Goal: Find specific page/section: Locate a particular part of the current website

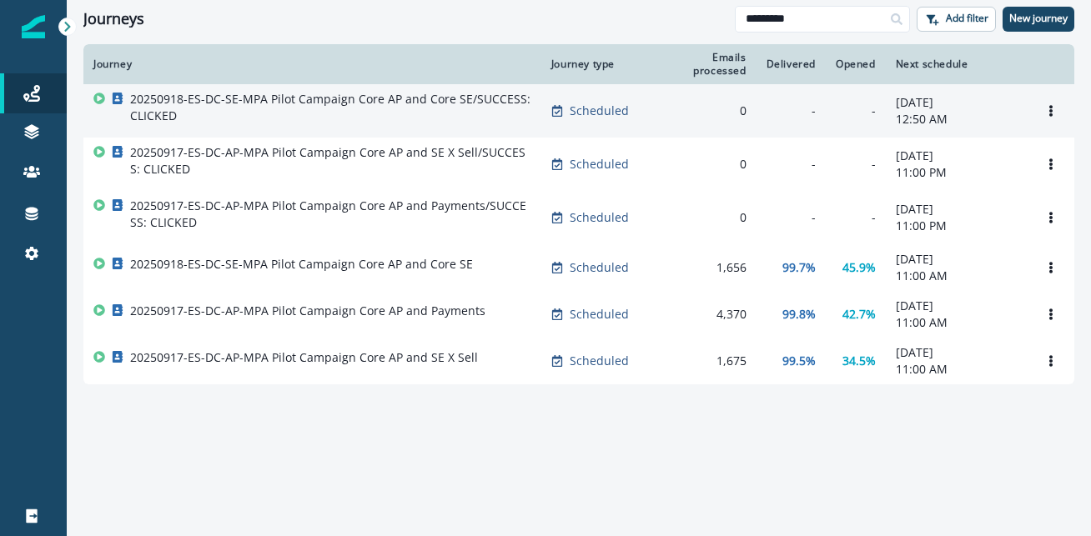
type input "*********"
click at [436, 101] on p "20250918-ES-DC-SE-MPA Pilot Campaign Core AP and Core SE/SUCCESS: CLICKED" at bounding box center [330, 107] width 401 height 33
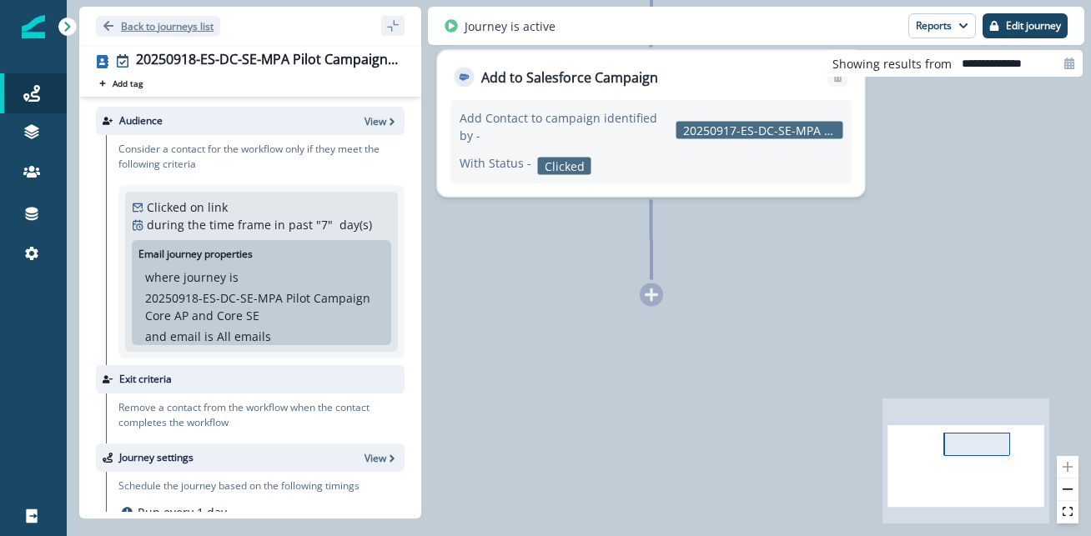
click at [110, 23] on icon "Go back" at bounding box center [109, 26] width 12 height 12
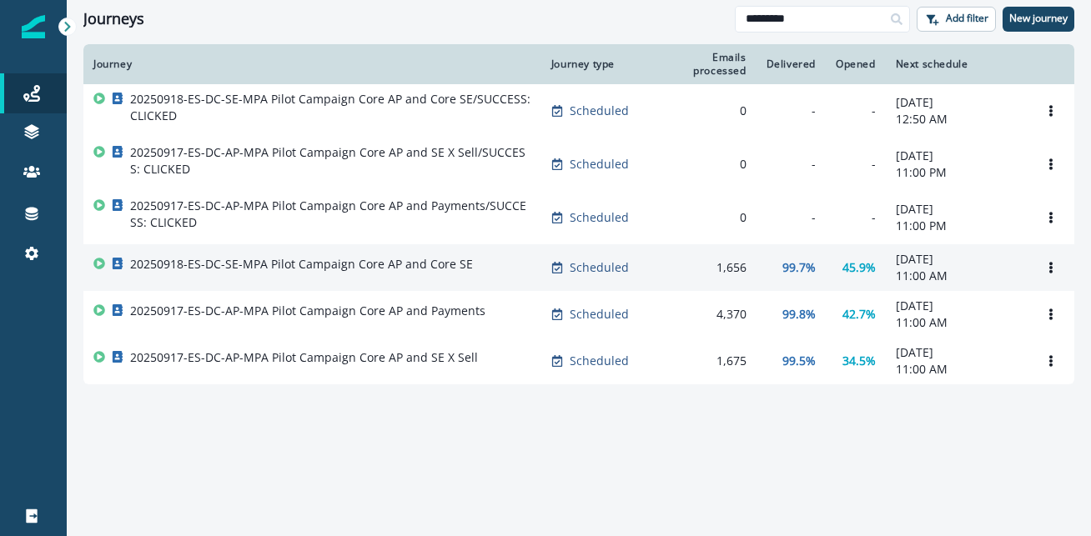
click at [375, 280] on div "20250918-ES-DC-SE-MPA Pilot Campaign Core AP and Core SE" at bounding box center [301, 267] width 343 height 23
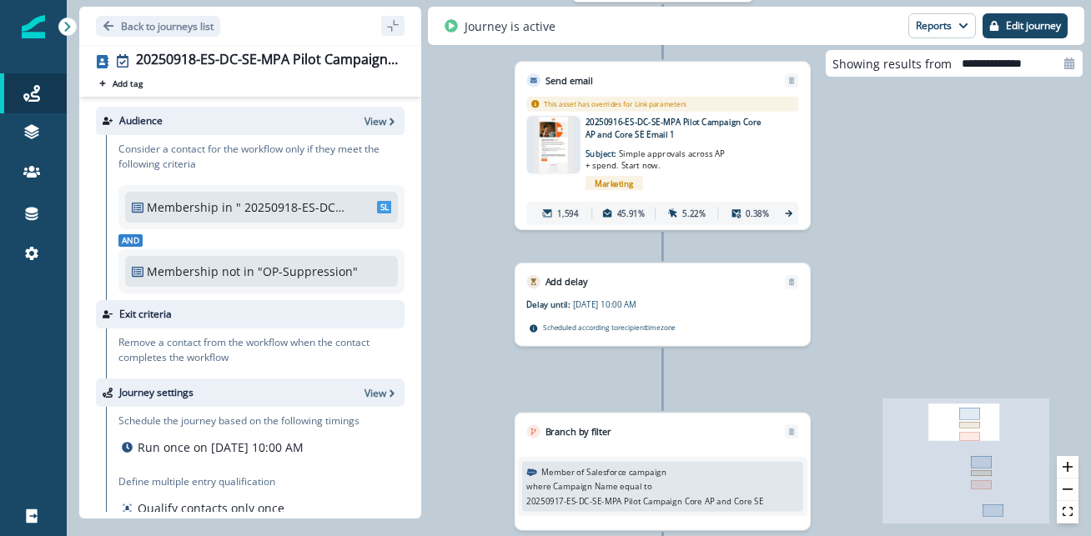
click at [542, 141] on img at bounding box center [553, 145] width 39 height 58
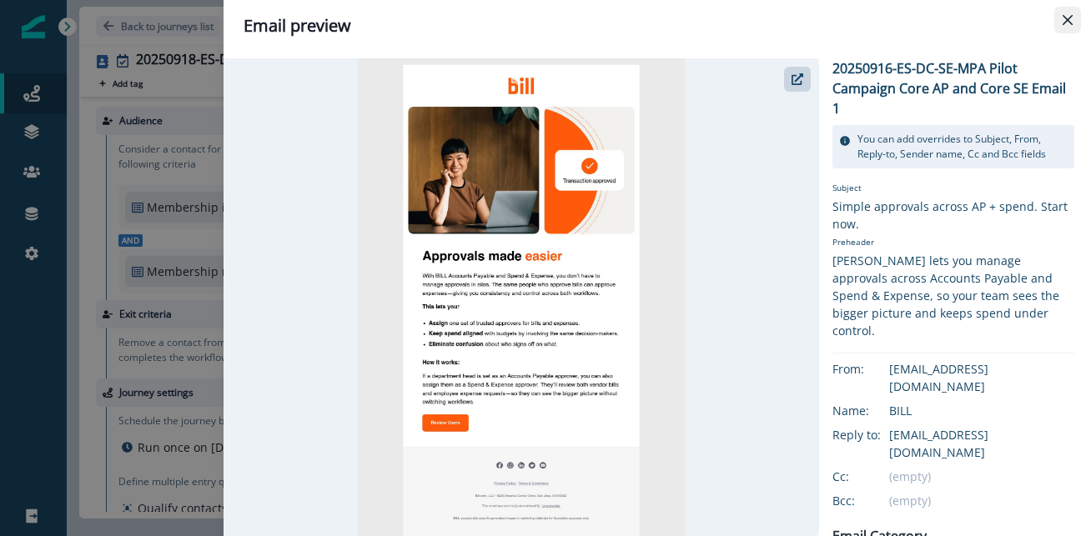
click at [1063, 23] on icon "Close" at bounding box center [1068, 20] width 10 height 10
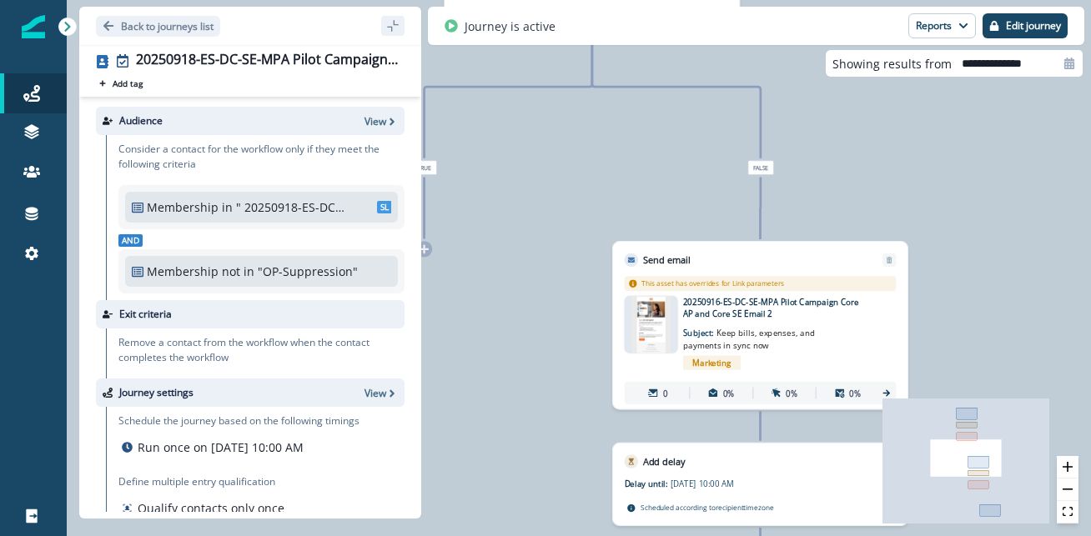
click at [765, 315] on p "20250916-ES-DC-SE-MPA Pilot Campaign Core AP and Core SE Email 2" at bounding box center [775, 308] width 184 height 24
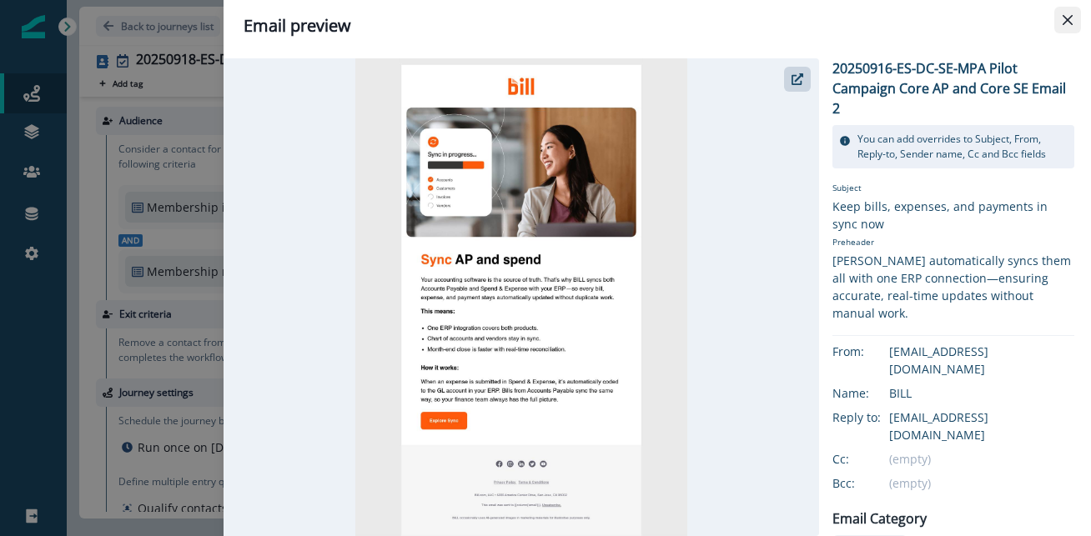
click at [1064, 18] on icon "Close" at bounding box center [1068, 20] width 10 height 10
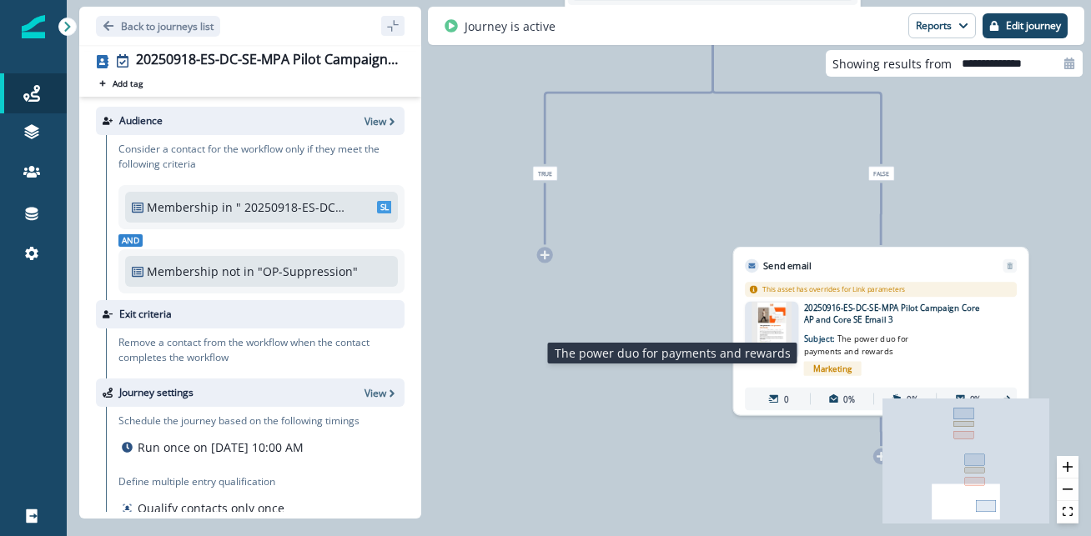
click at [862, 335] on span "The power duo for payments and rewards" at bounding box center [856, 345] width 105 height 23
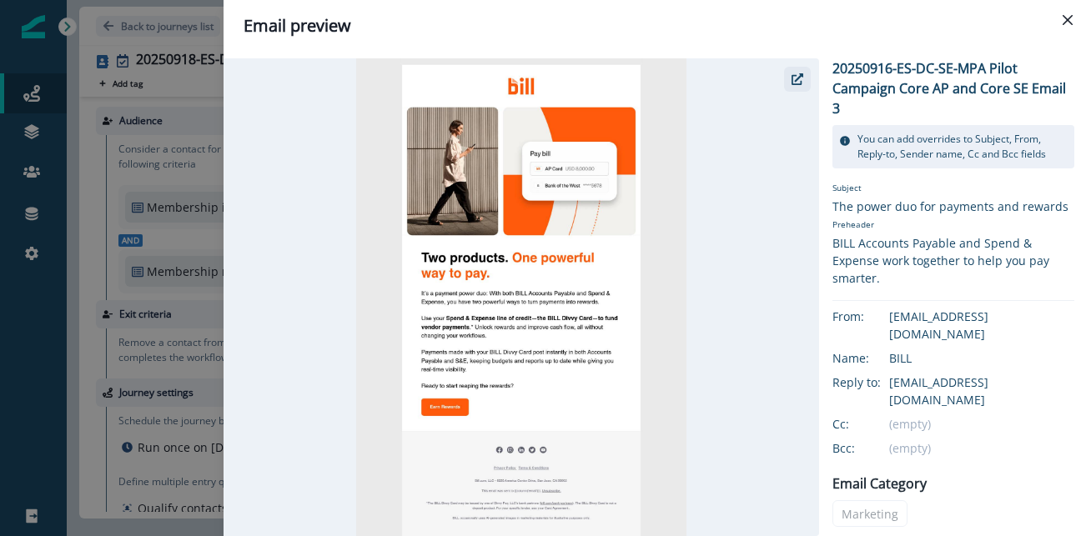
click at [799, 81] on icon "button" at bounding box center [798, 79] width 12 height 12
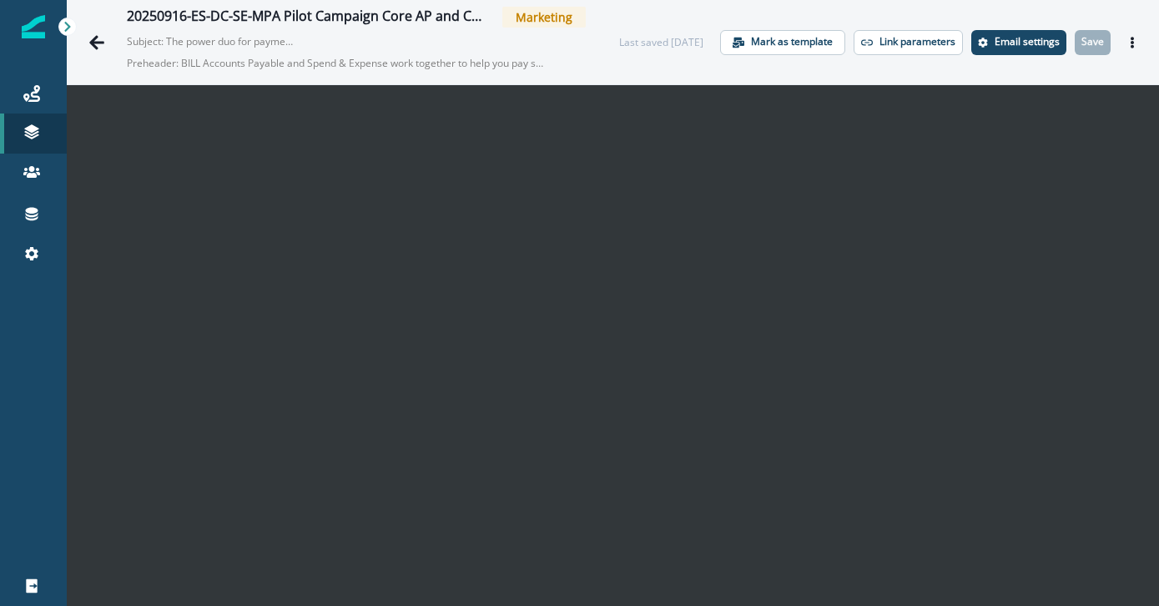
click at [94, 72] on div "20250916-ES-DC-SE-MPA Pilot Campaign Core AP and Core SE Email 3 Marketing Subj…" at bounding box center [333, 42] width 506 height 71
